Goal: Information Seeking & Learning: Learn about a topic

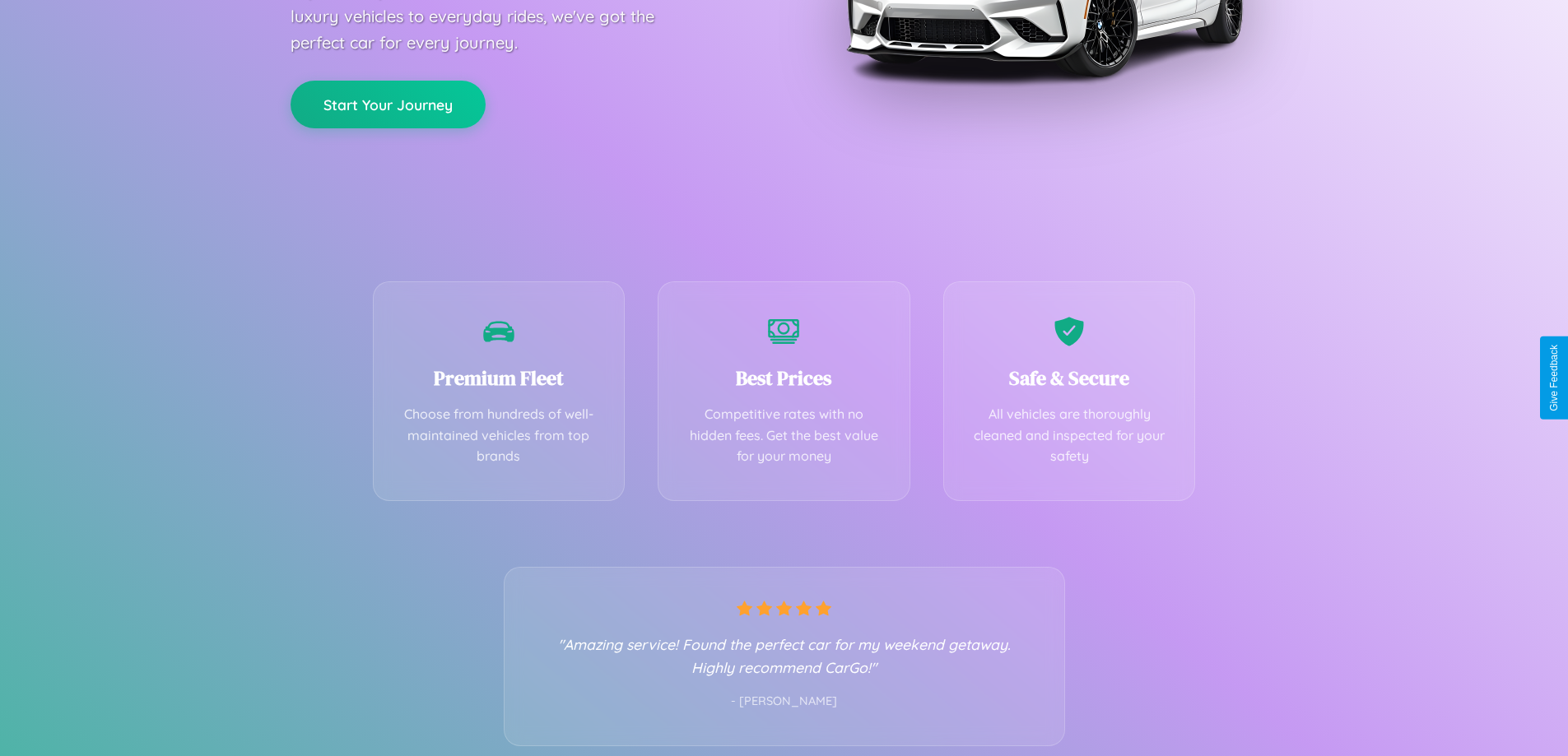
scroll to position [324, 0]
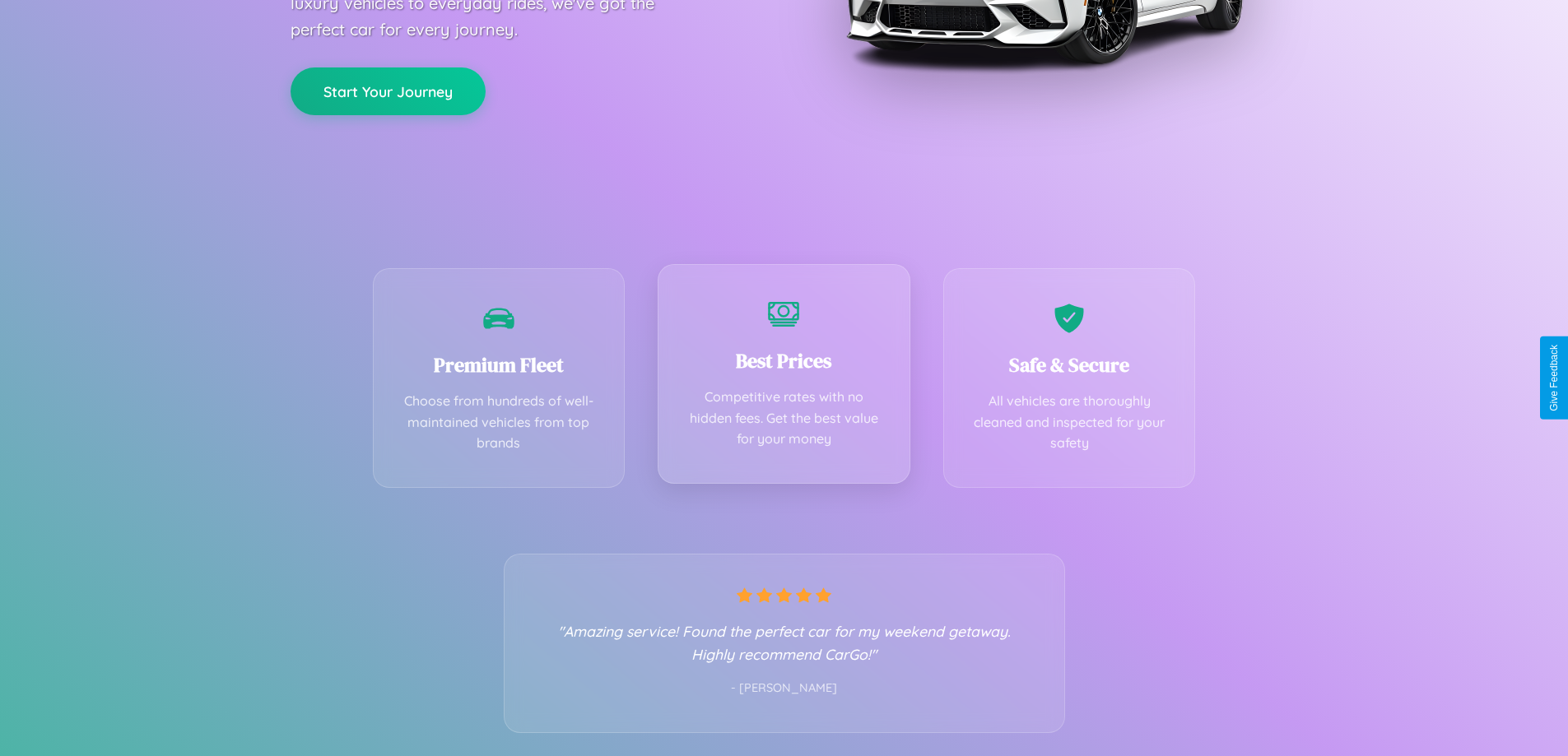
click at [784, 378] on div "Best Prices Competitive rates with no hidden fees. Get the best value for your …" at bounding box center [784, 374] width 252 height 220
click at [388, 88] on button "Start Your Journey" at bounding box center [388, 89] width 195 height 48
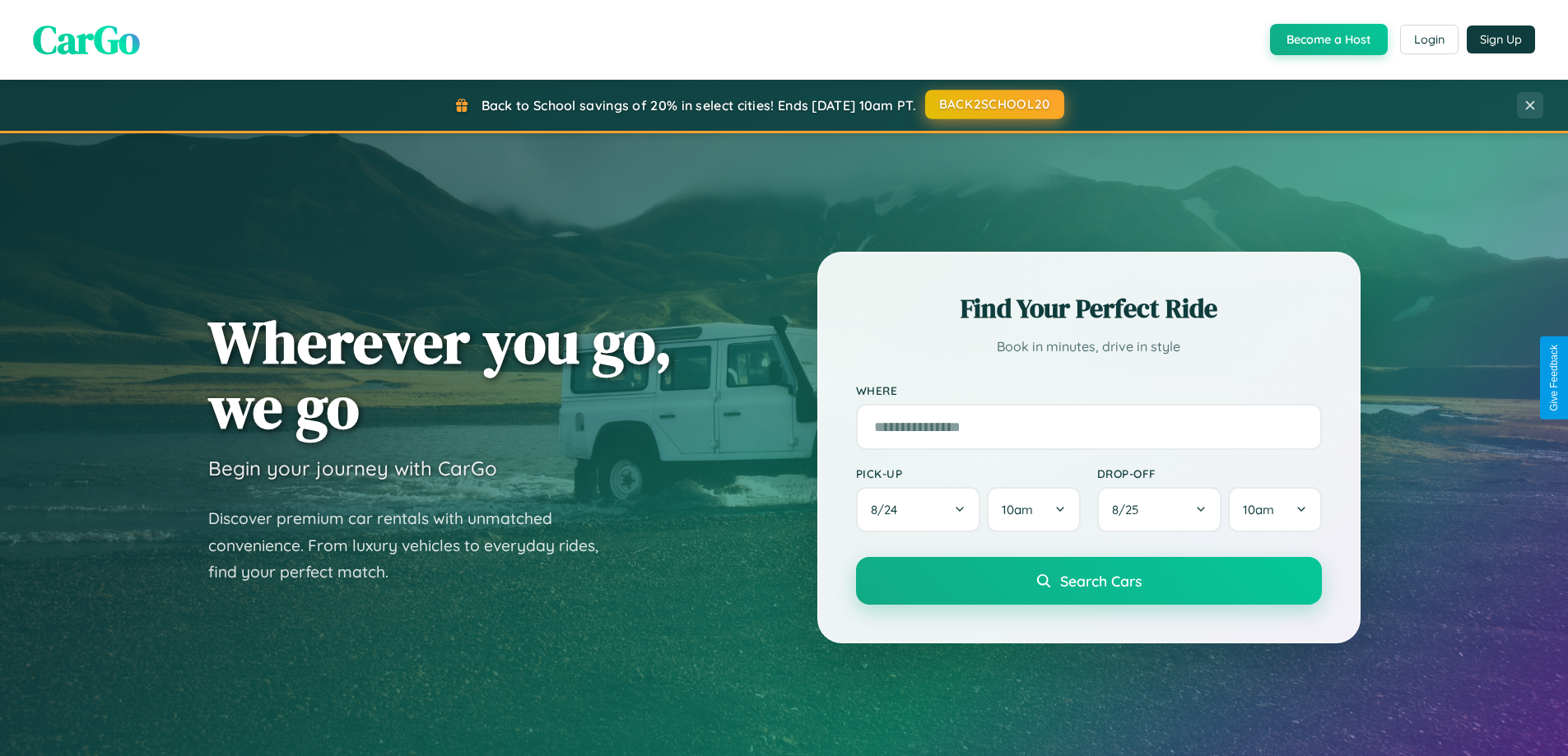
click at [994, 104] on button "BACK2SCHOOL20" at bounding box center [995, 104] width 139 height 30
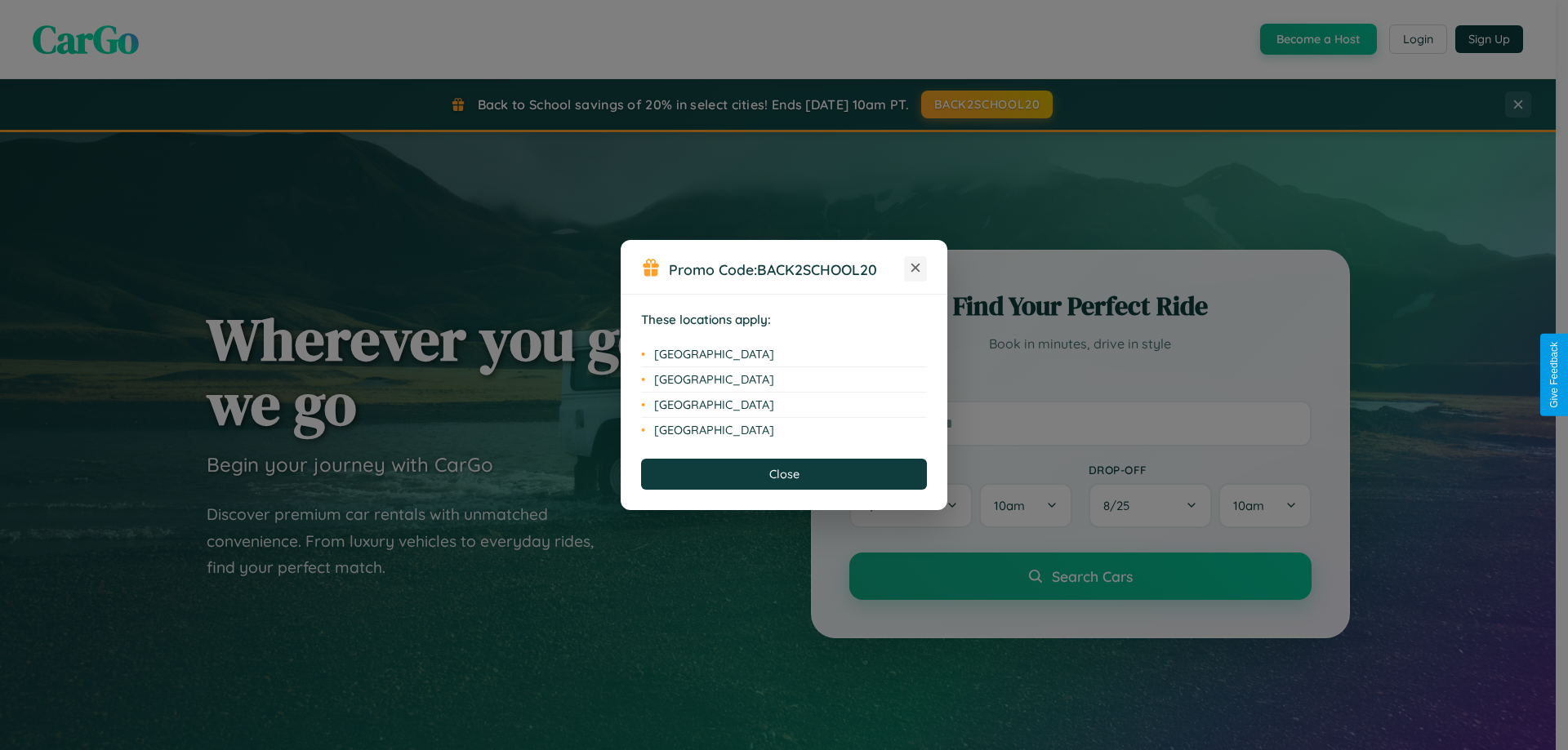
click at [916, 269] on icon at bounding box center [915, 268] width 9 height 9
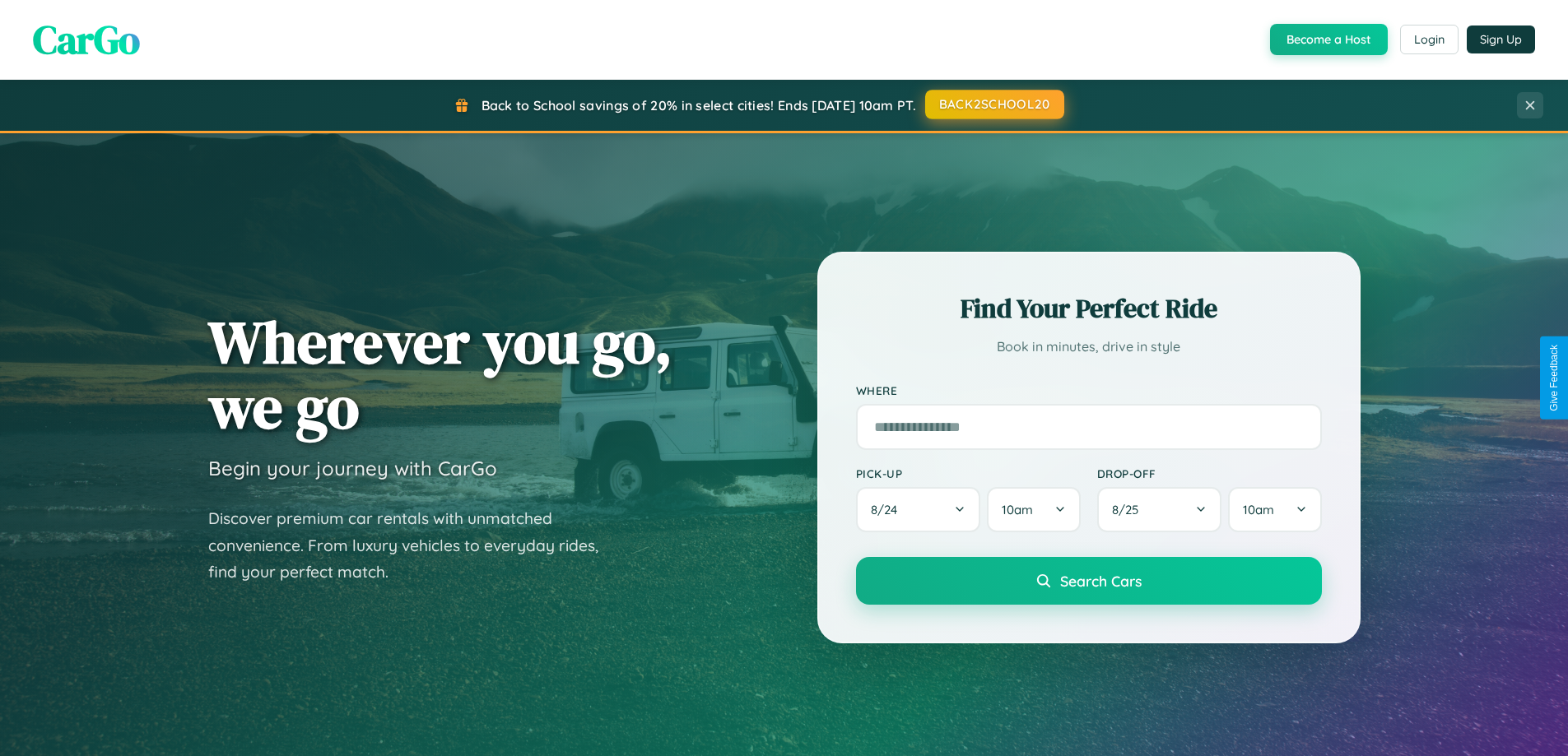
click at [994, 104] on button "BACK2SCHOOL20" at bounding box center [995, 104] width 139 height 30
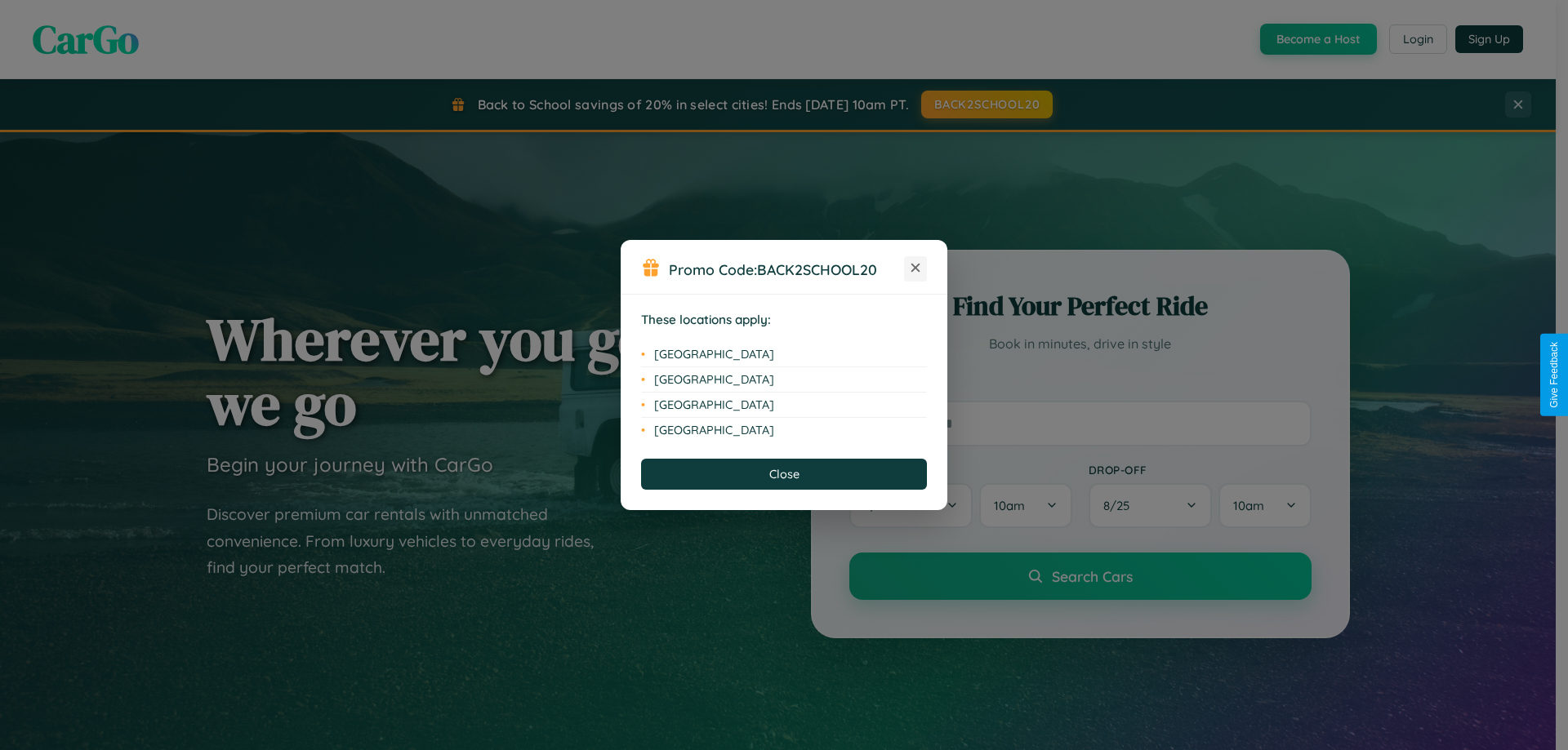
click at [916, 269] on icon at bounding box center [915, 268] width 9 height 9
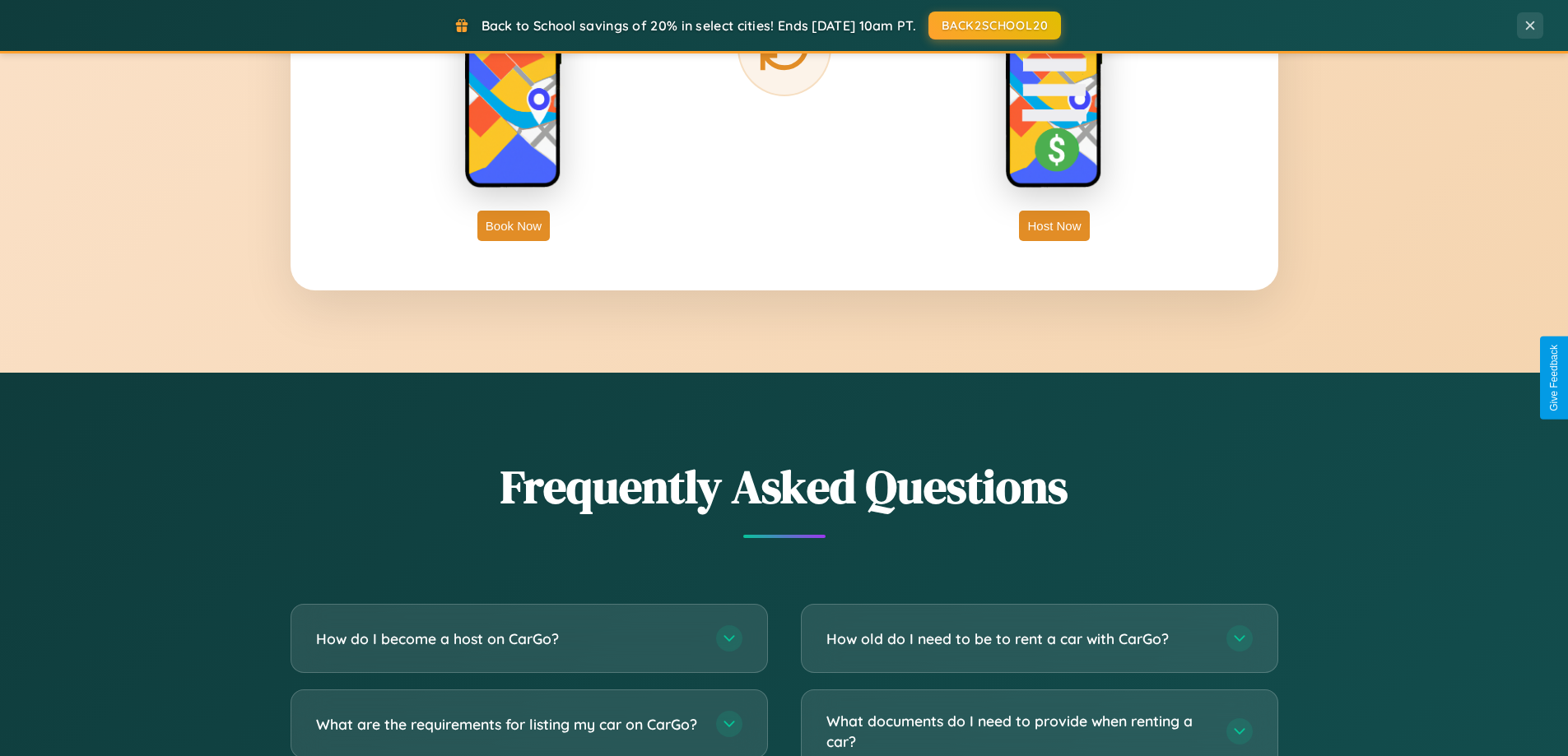
scroll to position [3166, 0]
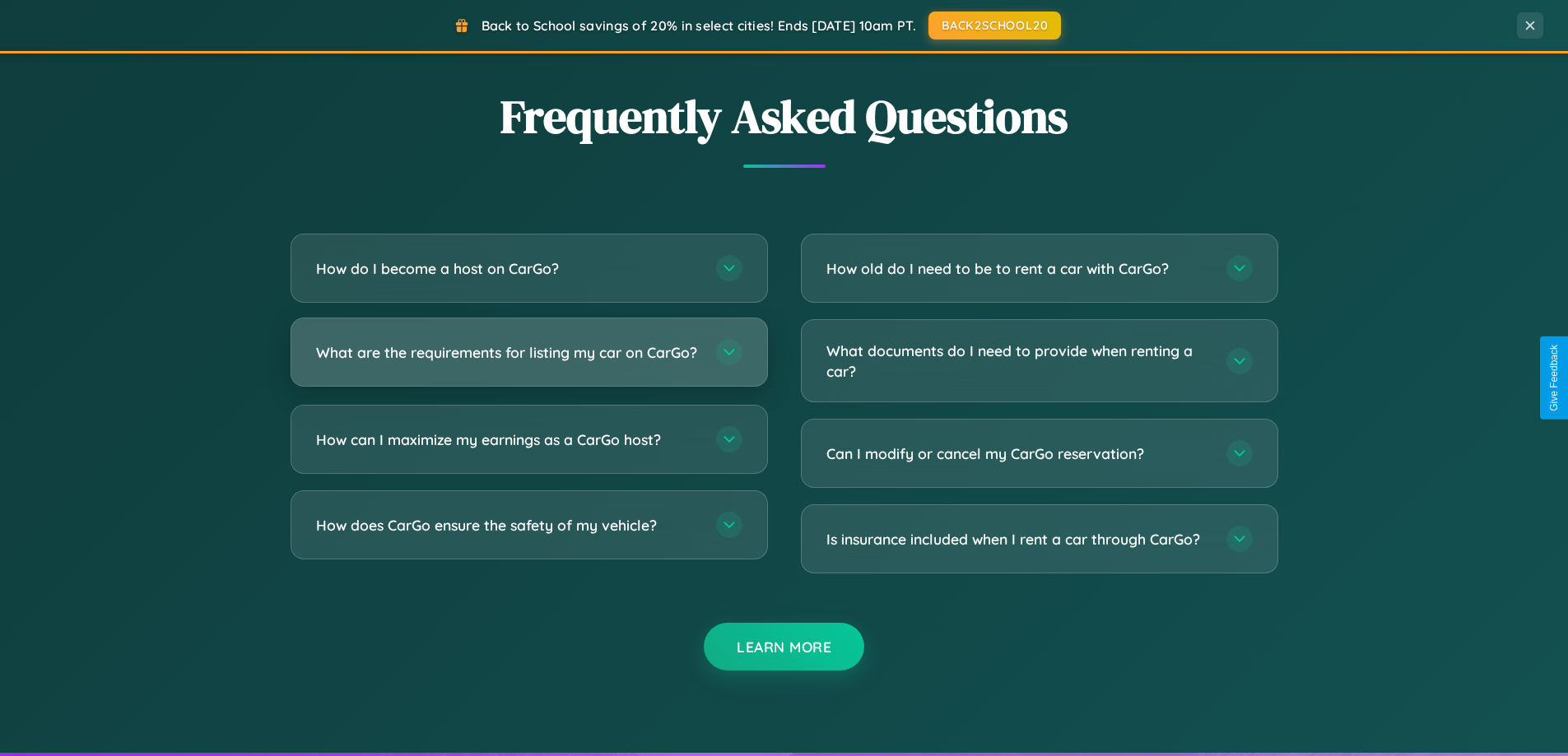
click at [529, 360] on h3 "What are the requirements for listing my car on CarGo?" at bounding box center [508, 353] width 384 height 21
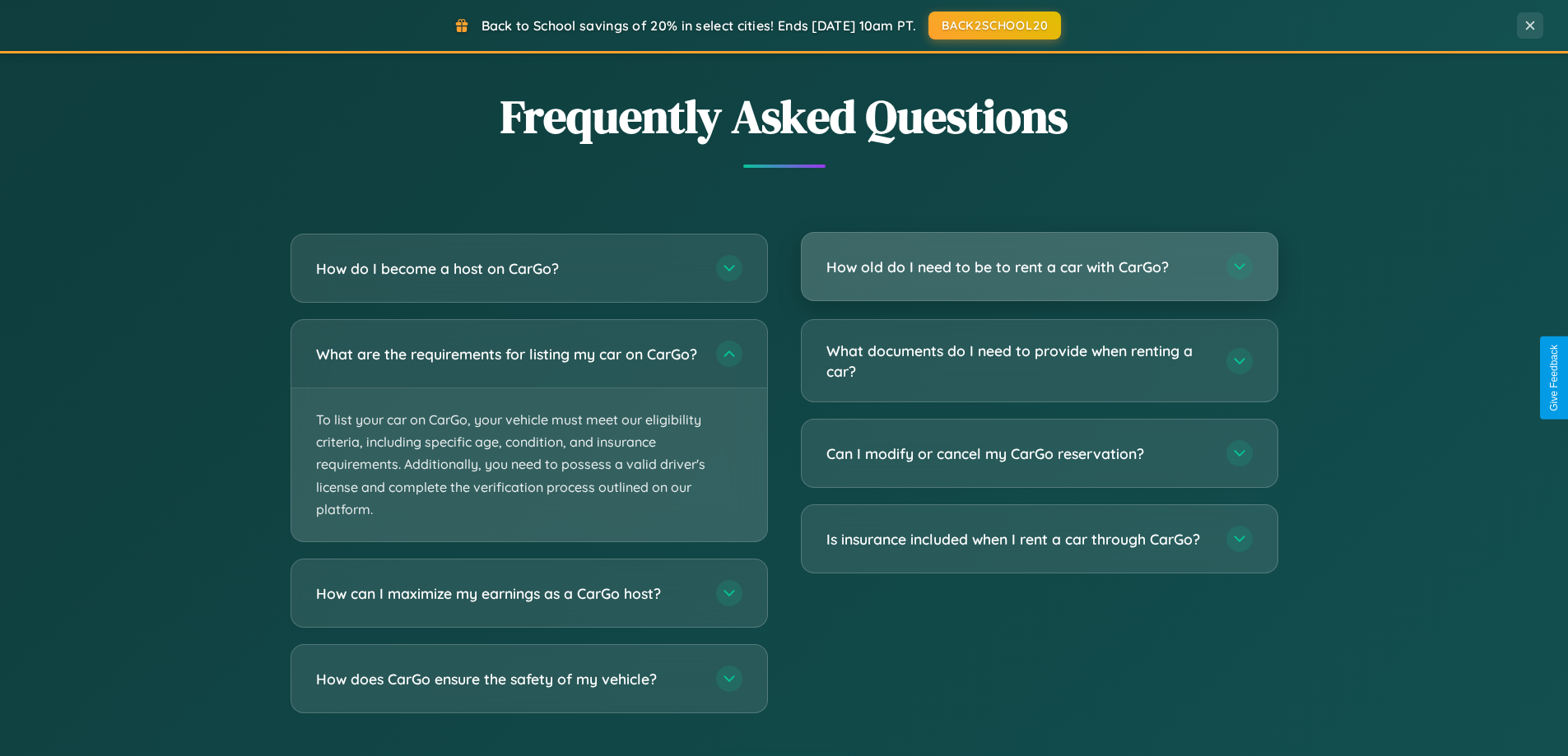
click at [1038, 267] on h3 "How old do I need to be to rent a car with CarGo?" at bounding box center [1019, 266] width 384 height 21
